Goal: Task Accomplishment & Management: Complete application form

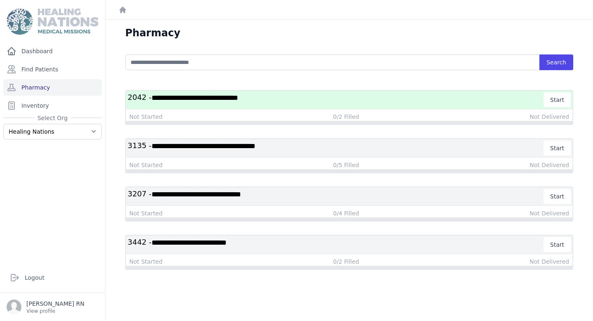
click at [378, 102] on h3 "**********" at bounding box center [336, 99] width 417 height 15
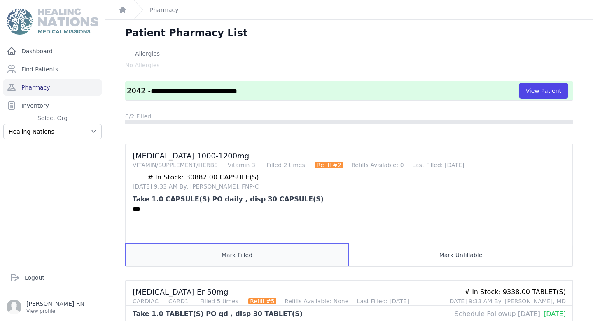
click at [215, 253] on button "Mark Filled" at bounding box center [237, 254] width 223 height 22
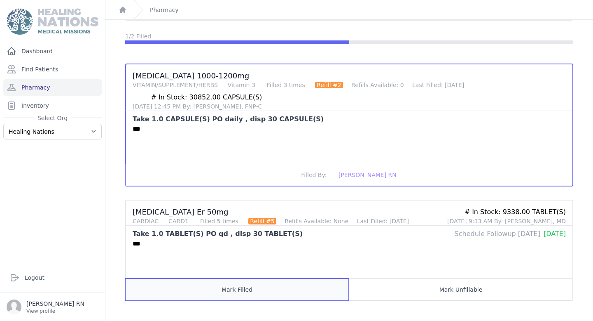
click at [233, 288] on button "Mark Filled" at bounding box center [237, 289] width 223 height 22
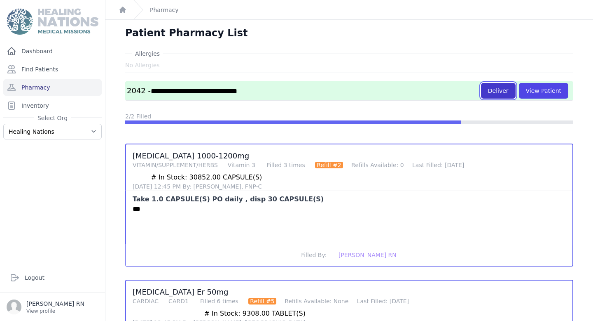
click at [495, 94] on button "Deliver" at bounding box center [498, 91] width 35 height 16
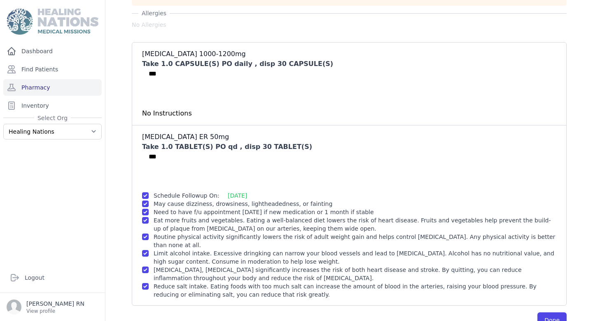
scroll to position [80, 0]
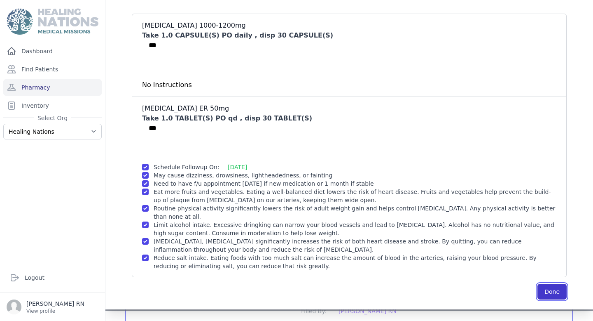
click at [545, 283] on button "Done" at bounding box center [552, 291] width 29 height 16
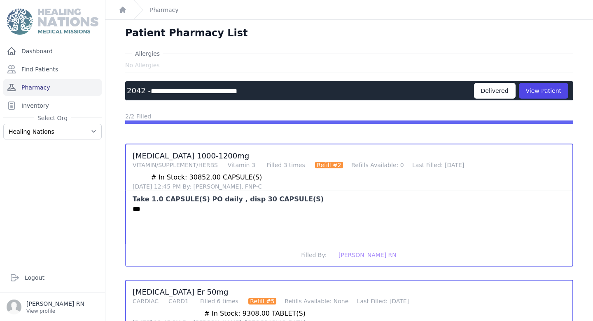
click at [27, 88] on link "Pharmacy" at bounding box center [52, 87] width 98 height 16
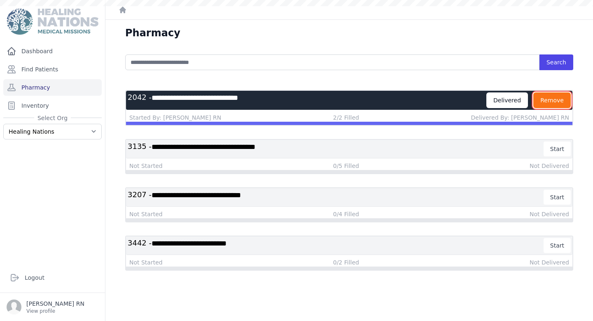
click at [540, 100] on button "Remove" at bounding box center [552, 100] width 37 height 16
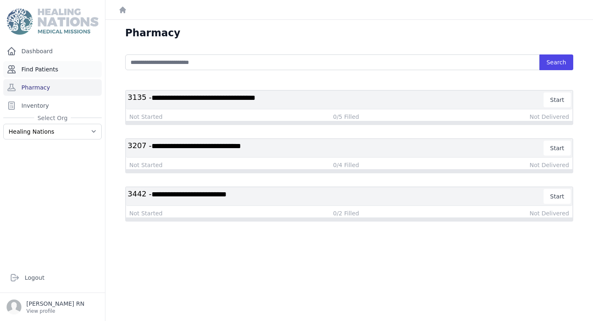
click at [36, 70] on link "Find Patients" at bounding box center [52, 69] width 98 height 16
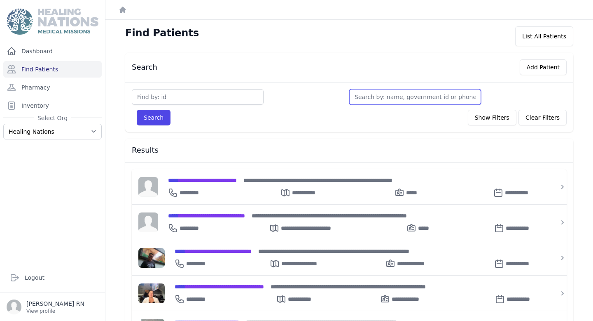
click at [418, 99] on input "text" at bounding box center [415, 97] width 132 height 16
paste input "Heizhel Andrea endez Lopez"
type input "Heizhel Andrea endez Lopez"
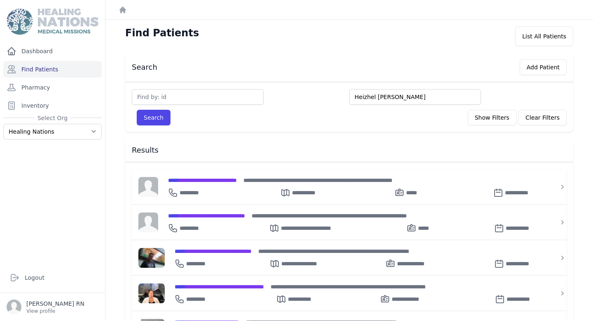
drag, startPoint x: 438, startPoint y: 97, endPoint x: 395, endPoint y: 98, distance: 42.9
click at [395, 98] on input "Heizhel Andrea endez Lopez" at bounding box center [415, 97] width 132 height 16
type input "Heizhel Andrea"
click at [137, 110] on button "Search" at bounding box center [154, 118] width 34 height 16
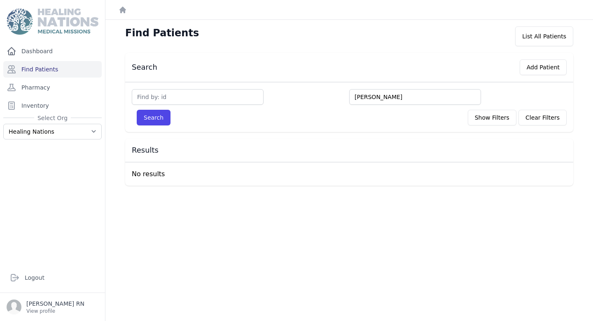
click at [394, 96] on input "Heizhel Andrea" at bounding box center [415, 97] width 132 height 16
click at [534, 73] on button "Add Patient" at bounding box center [543, 67] width 47 height 16
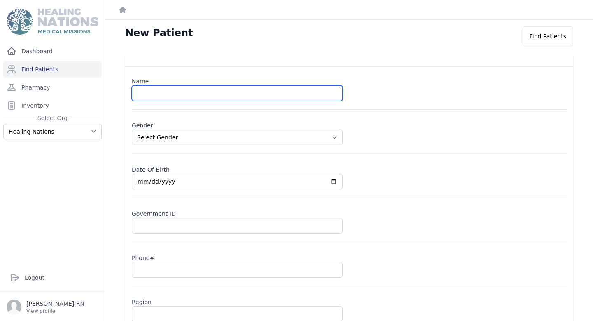
click at [181, 90] on input "text" at bounding box center [237, 93] width 211 height 16
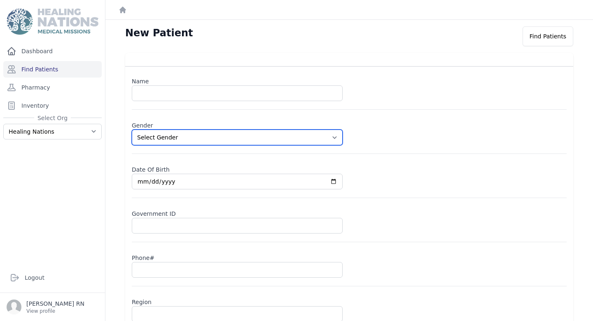
click at [138, 136] on select "Select Gender Male Female" at bounding box center [237, 137] width 211 height 16
select select "female"
click at [132, 129] on select "Select Gender Male Female" at bounding box center [237, 137] width 211 height 16
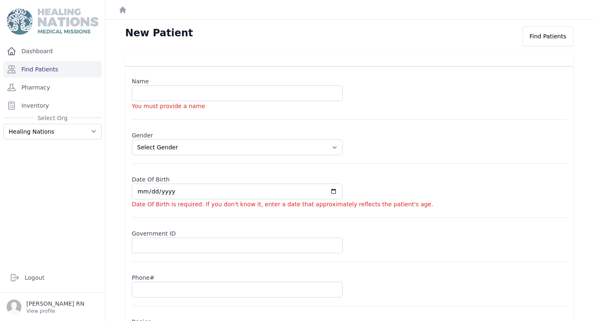
click at [156, 181] on label "Date Of Birth" at bounding box center [349, 178] width 435 height 12
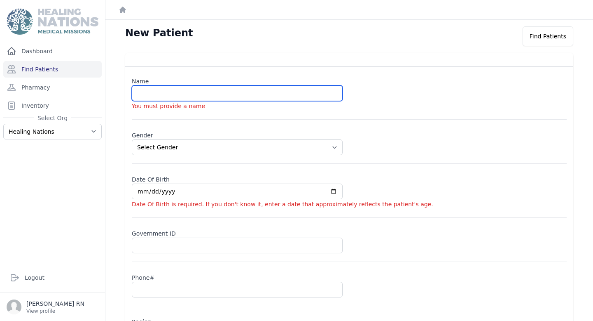
click at [149, 96] on input "text" at bounding box center [237, 93] width 211 height 16
paste input "Heizhel Andrea endez Lopez"
click at [183, 94] on input "Heizhel Andrea endez Lopez" at bounding box center [237, 93] width 211 height 16
click at [152, 92] on input "Heizhel Andrea Endez Lopez" at bounding box center [237, 93] width 211 height 16
type input "Heizhel Andrea Endez Lopez"
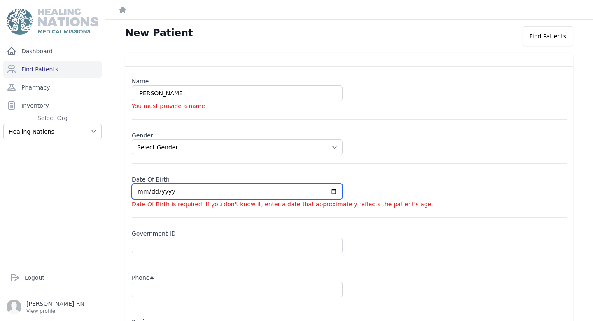
click at [143, 191] on div "Date Of Birth Date Of Birth is required. If you don't know it, enter a date tha…" at bounding box center [349, 195] width 435 height 46
select select "female"
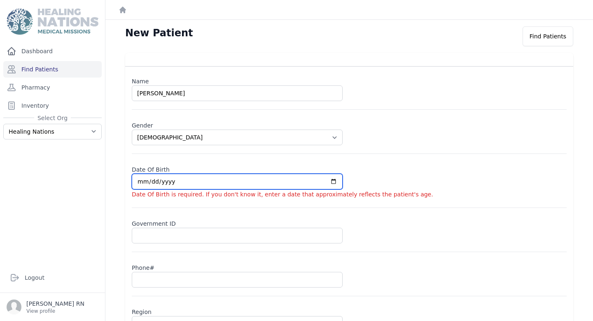
type input "0002-04-05"
select select "female"
type input "0020-04-05"
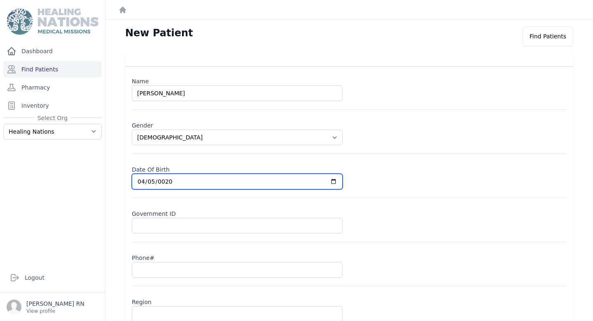
select select "female"
type input "0201-04-05"
select select "female"
type input "2019-04-05"
select select "female"
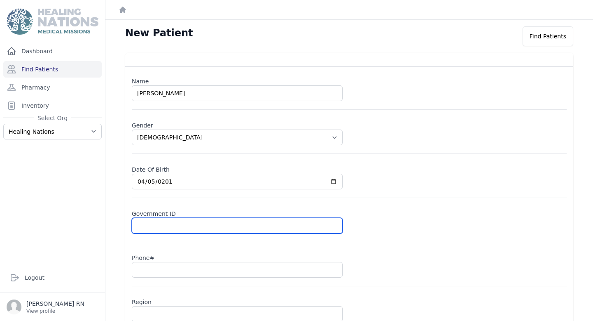
click at [177, 220] on input "text" at bounding box center [237, 226] width 211 height 16
type input "m"
select select "female"
type input "mi"
select select "female"
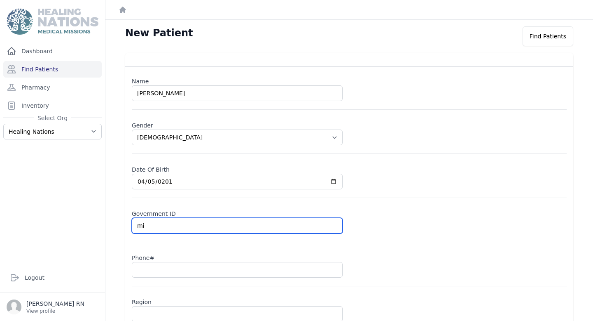
type input "min"
select select "female"
type input "mino"
select select "female"
type input "minor"
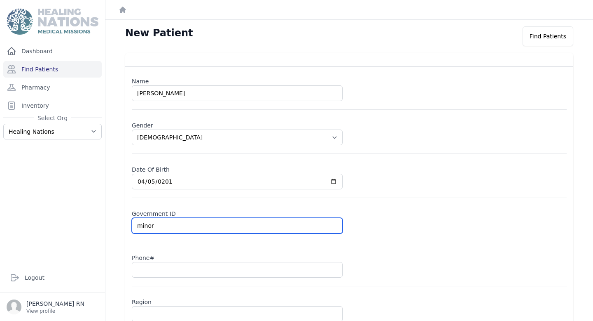
select select "female"
type input "minor"
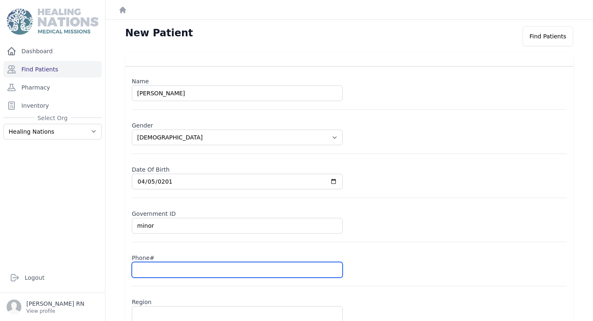
click at [156, 270] on input "text" at bounding box center [237, 270] width 211 height 16
paste input "3372 1480"
type input "3372 1480"
select select "female"
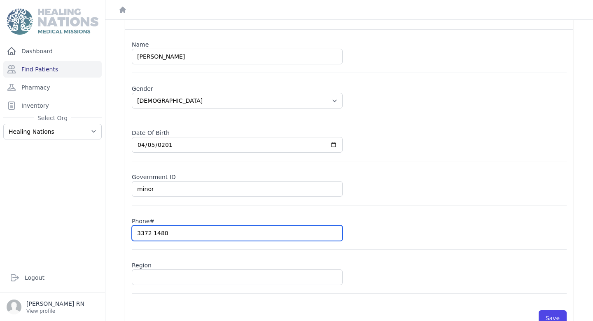
scroll to position [55, 0]
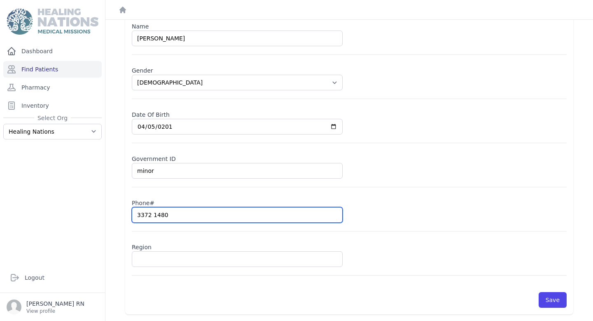
type input "3372 1480"
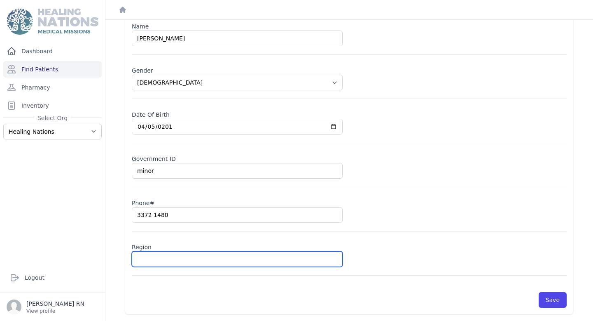
click at [171, 259] on input "text" at bounding box center [237, 259] width 211 height 16
type input "M"
select select "female"
type input "Mag"
select select "female"
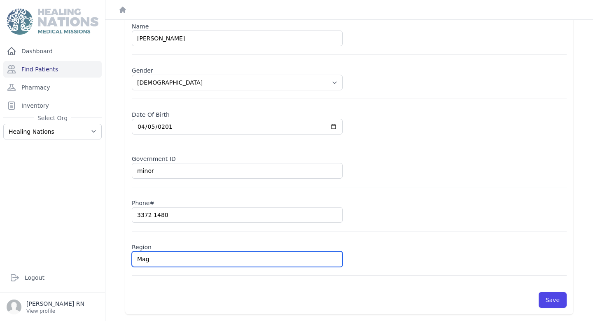
type input "Magd"
select select "female"
type input "Magda"
select select "female"
type input "Magdal"
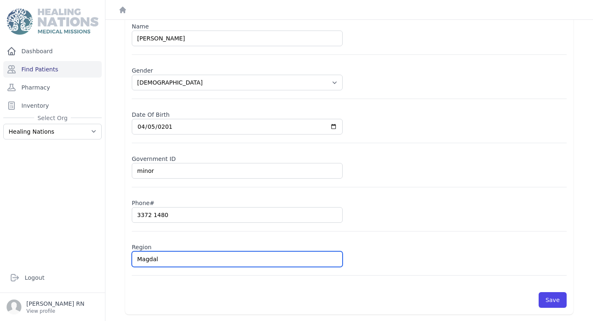
select select "female"
type input "Magdale"
select select "female"
type input "Magdalen"
select select "female"
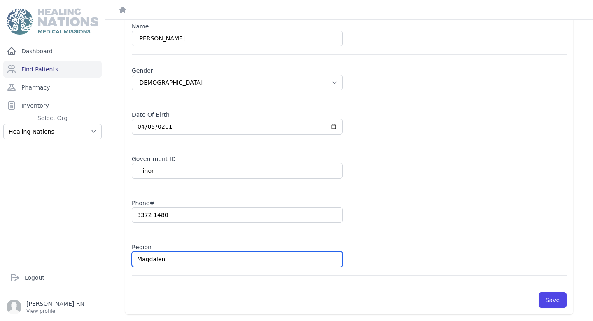
type input "[PERSON_NAME]"
select select "female"
type input "[PERSON_NAME]"
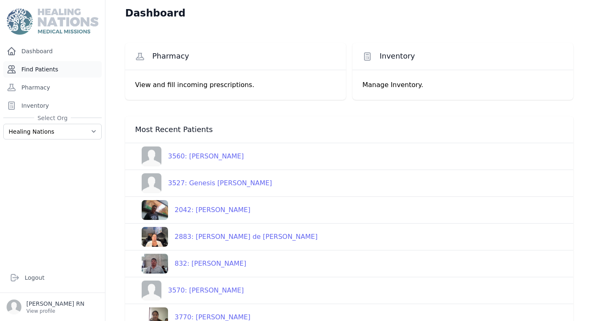
click at [53, 72] on link "Find Patients" at bounding box center [52, 69] width 98 height 16
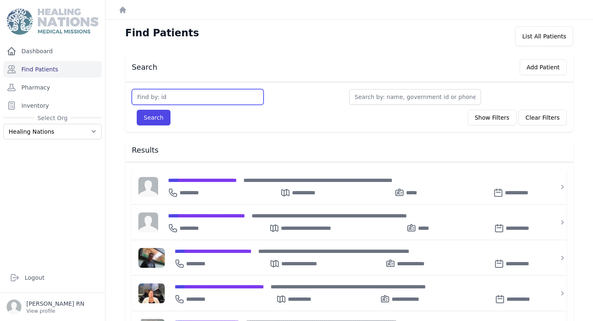
click at [178, 96] on input "text" at bounding box center [198, 97] width 132 height 16
type input "753"
click at [137, 110] on button "Search" at bounding box center [154, 118] width 34 height 16
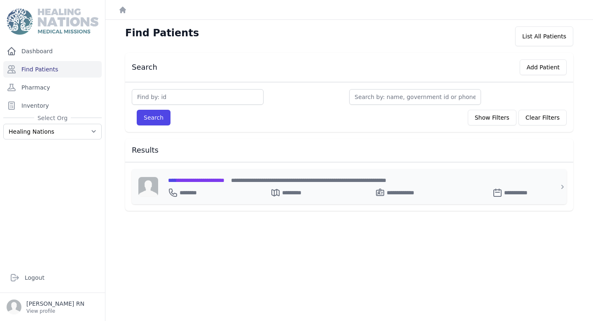
click at [208, 180] on span "**********" at bounding box center [196, 180] width 56 height 6
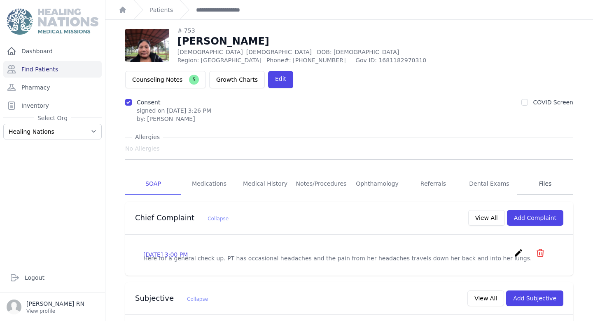
click at [538, 173] on link "Files" at bounding box center [545, 184] width 56 height 22
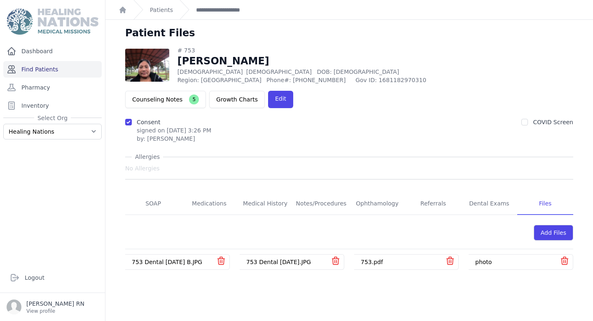
click at [43, 71] on link "Find Patients" at bounding box center [52, 69] width 98 height 16
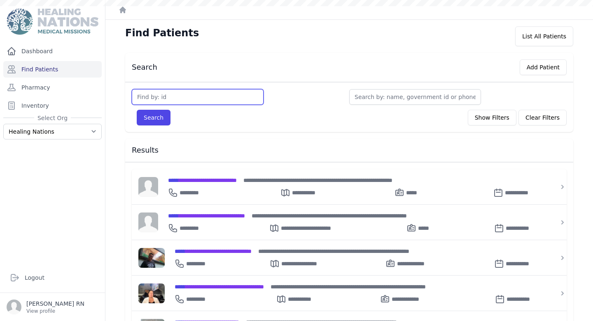
click at [210, 95] on input "text" at bounding box center [198, 97] width 132 height 16
type input "3608"
click at [137, 110] on button "Search" at bounding box center [154, 118] width 34 height 16
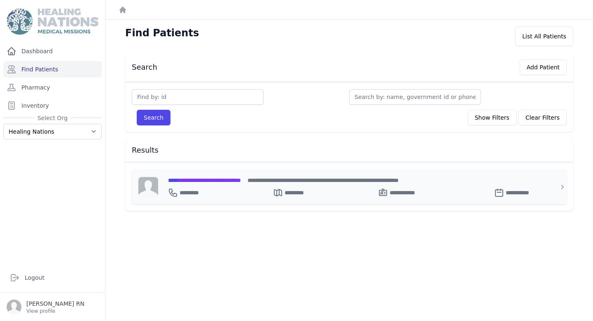
click at [241, 177] on span "**********" at bounding box center [204, 180] width 73 height 6
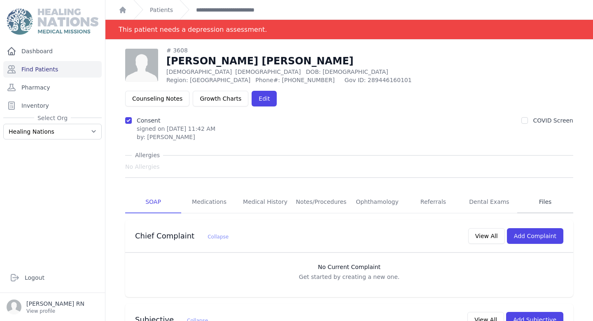
click at [537, 191] on link "Files" at bounding box center [545, 202] width 56 height 22
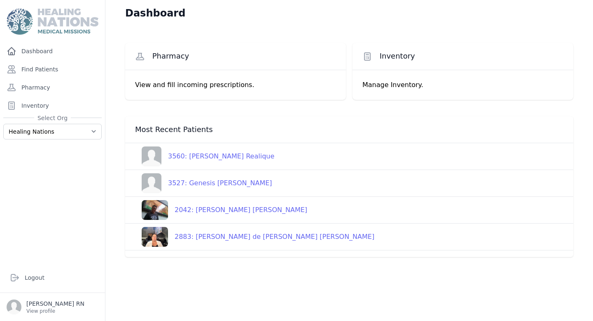
click at [54, 72] on link "Find Patients" at bounding box center [52, 69] width 98 height 16
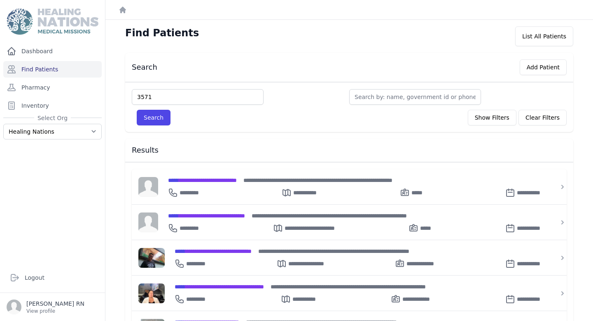
type input "3571"
click at [137, 110] on button "Search" at bounding box center [154, 118] width 34 height 16
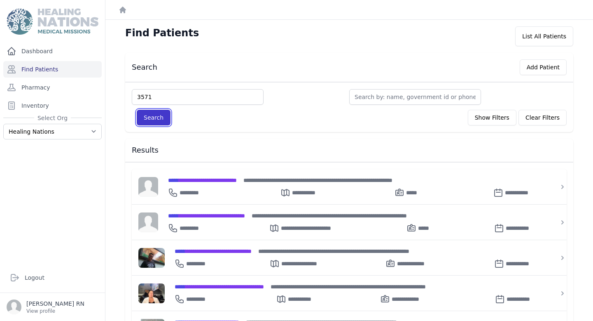
click at [150, 122] on button "Search" at bounding box center [154, 118] width 34 height 16
click at [149, 115] on button "Search" at bounding box center [154, 118] width 34 height 16
click at [161, 118] on button "Search" at bounding box center [154, 118] width 34 height 16
click at [161, 120] on button "Search" at bounding box center [154, 118] width 34 height 16
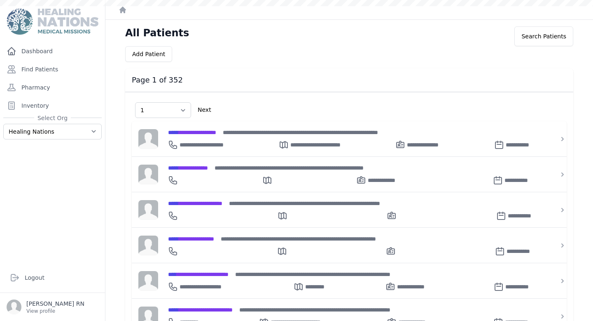
select select "1"
click at [62, 68] on link "Find Patients" at bounding box center [52, 69] width 98 height 16
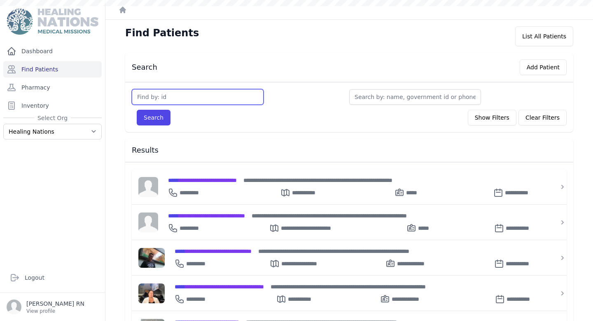
click at [145, 96] on input "text" at bounding box center [198, 97] width 132 height 16
type input "3571"
click at [137, 110] on button "Search" at bounding box center [154, 118] width 34 height 16
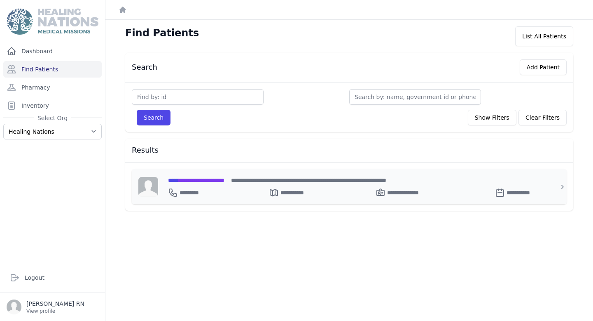
click at [215, 181] on span "**********" at bounding box center [196, 180] width 56 height 6
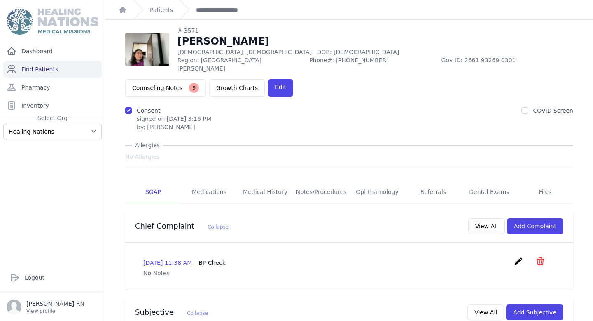
click at [59, 74] on link "Find Patients" at bounding box center [52, 69] width 98 height 16
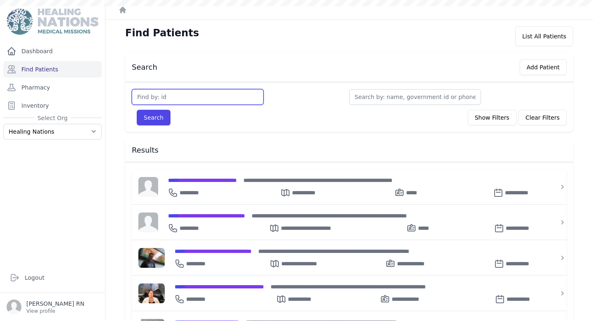
click at [188, 96] on input "text" at bounding box center [198, 97] width 132 height 16
type input "3751"
click at [137, 110] on button "Search" at bounding box center [154, 118] width 34 height 16
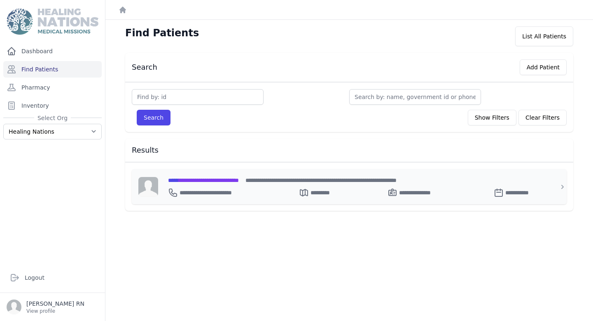
click at [199, 181] on span "**********" at bounding box center [203, 180] width 71 height 6
